Goal: Communication & Community: Answer question/provide support

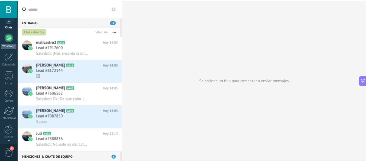
scroll to position [63, 0]
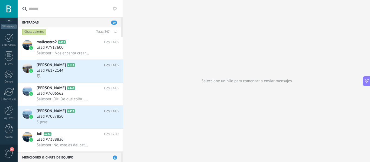
click at [9, 153] on span "4" at bounding box center [8, 153] width 9 height 9
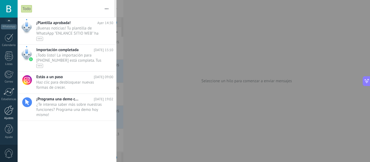
click at [10, 111] on div at bounding box center [8, 110] width 9 height 9
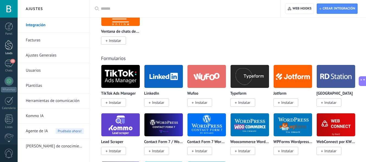
scroll to position [521, 0]
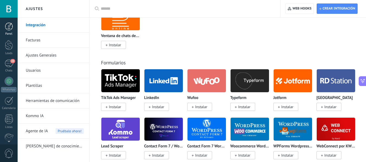
click at [10, 25] on div at bounding box center [9, 26] width 8 height 8
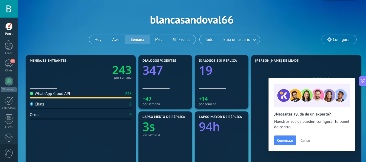
scroll to position [6, 0]
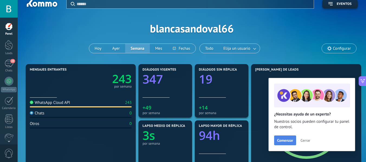
click at [286, 142] on span "Comenzar" at bounding box center [285, 141] width 16 height 4
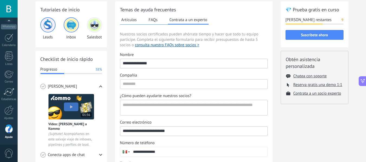
scroll to position [24, 0]
click at [309, 77] on button "Chatea con soporte" at bounding box center [309, 76] width 33 height 5
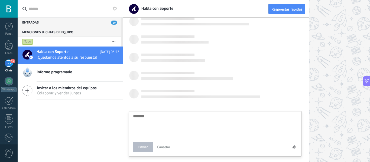
scroll to position [50, 0]
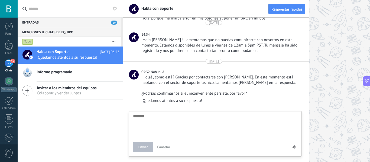
click at [181, 125] on textarea at bounding box center [215, 125] width 164 height 22
type textarea "*"
type textarea "**"
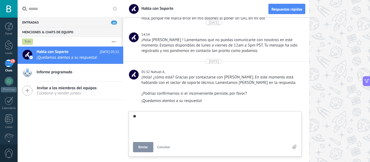
type textarea "***"
type textarea "****"
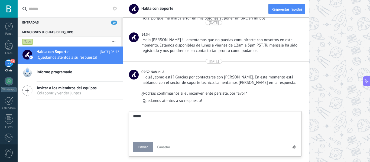
scroll to position [10, 0]
type textarea "****"
click at [143, 148] on span "Enviar" at bounding box center [142, 148] width 9 height 4
type textarea "*******"
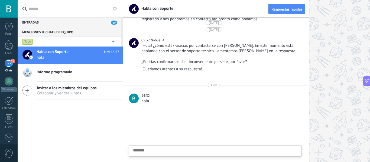
click at [12, 11] on div at bounding box center [9, 9] width 18 height 18
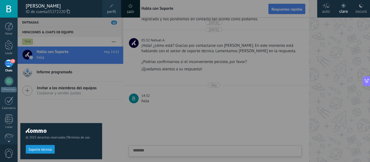
click at [112, 11] on span "perfil" at bounding box center [111, 12] width 9 height 6
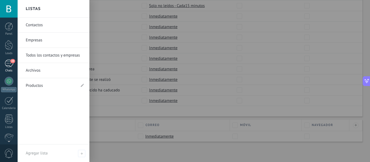
click at [10, 62] on div "20" at bounding box center [9, 64] width 9 height 8
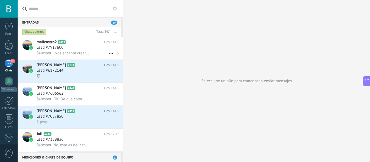
click at [82, 52] on span "Salesbot: ¡Nos encanta crear desde cero! ✨ ¿Cuál es tu nombre y de que empresa …" at bounding box center [63, 53] width 53 height 5
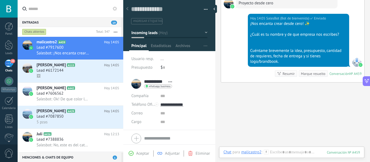
scroll to position [262, 0]
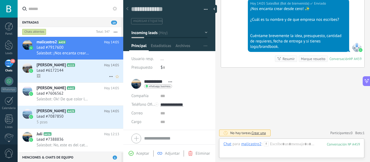
click at [82, 71] on div "Lead #6172144" at bounding box center [78, 70] width 83 height 5
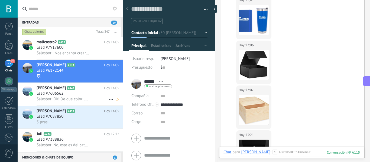
scroll to position [2261, 0]
click at [79, 91] on h2 "Elisa A442" at bounding box center [70, 88] width 67 height 5
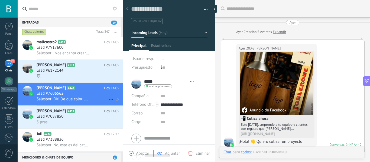
type textarea "**********"
click at [9, 30] on div at bounding box center [9, 26] width 8 height 8
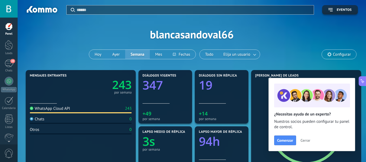
click at [343, 54] on span "Configurar" at bounding box center [342, 54] width 18 height 5
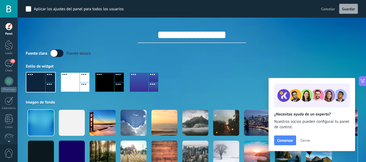
click at [343, 54] on div "Fuente [PERSON_NAME] oscura" at bounding box center [192, 54] width 332 height 8
click at [328, 9] on span "Cancelar" at bounding box center [328, 9] width 14 height 5
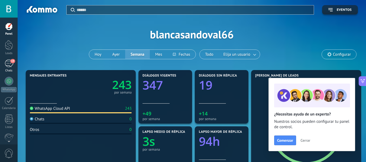
click at [11, 64] on div "19" at bounding box center [9, 64] width 9 height 8
